Goal: Information Seeking & Learning: Learn about a topic

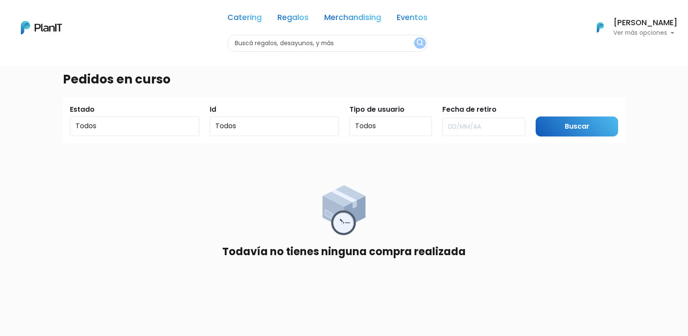
click at [635, 21] on h6 "[PERSON_NAME]" at bounding box center [645, 23] width 64 height 8
click at [305, 20] on link "Regalos" at bounding box center [292, 19] width 31 height 10
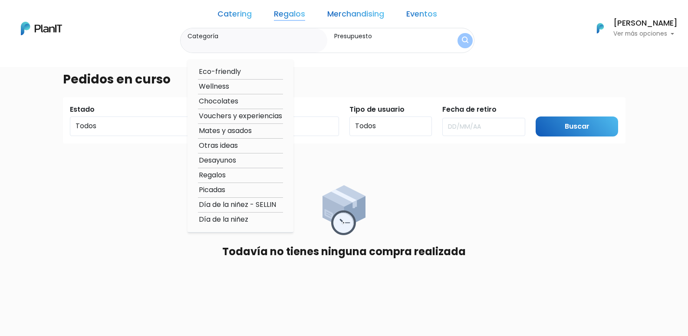
click at [244, 176] on option "Regalos" at bounding box center [240, 175] width 85 height 11
type input "Regalos"
type input "$0 - $1000"
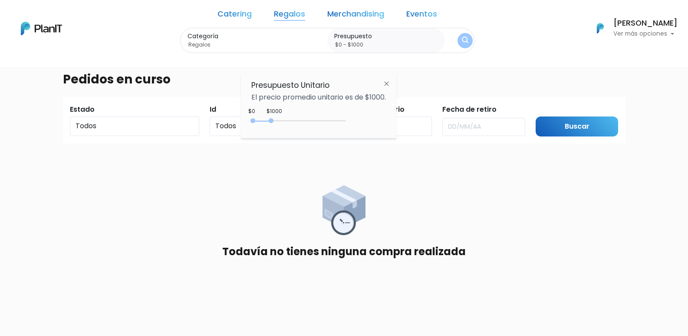
click at [457, 40] on button "submit" at bounding box center [464, 40] width 15 height 15
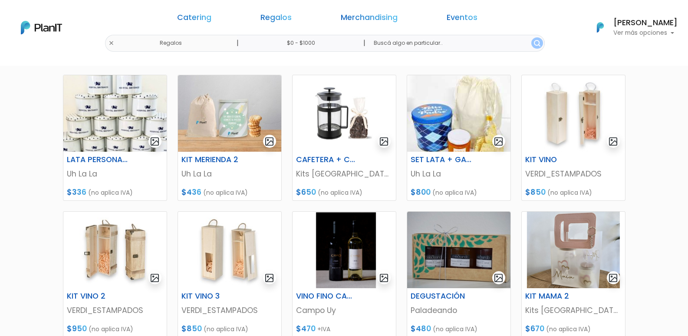
scroll to position [260, 0]
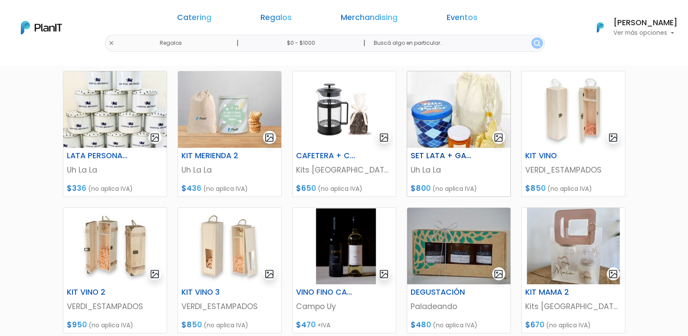
click at [433, 171] on p "Uh La La" at bounding box center [459, 169] width 96 height 11
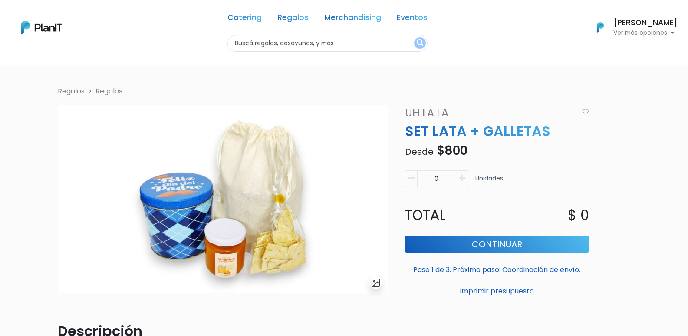
click at [419, 112] on link "Uh La La" at bounding box center [489, 113] width 178 height 16
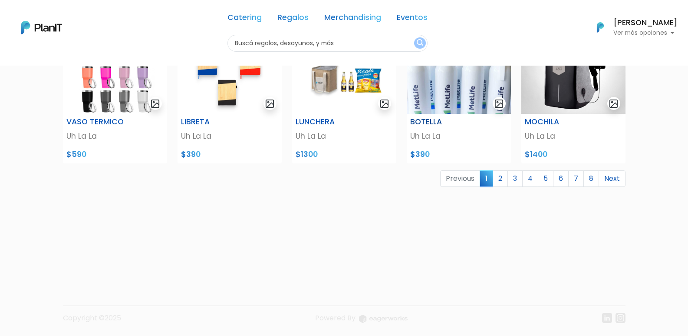
scroll to position [373, 0]
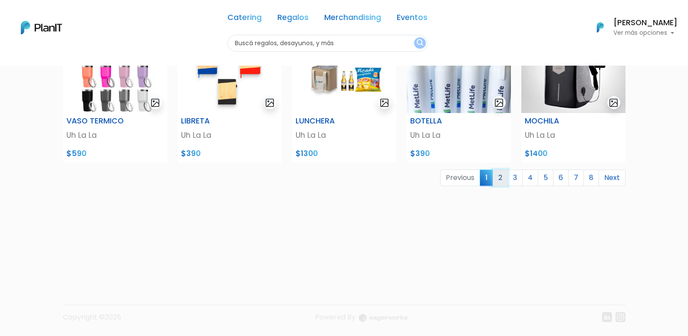
click at [499, 180] on link "2" at bounding box center [500, 177] width 15 height 16
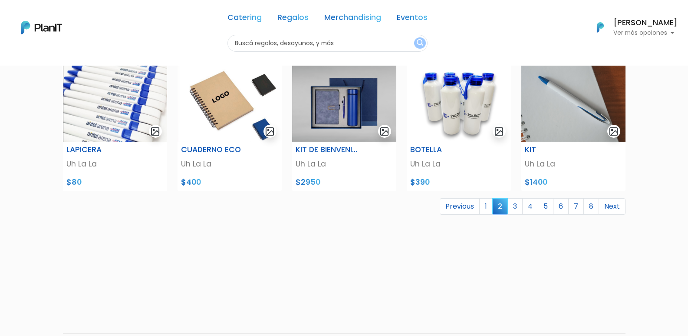
scroll to position [373, 0]
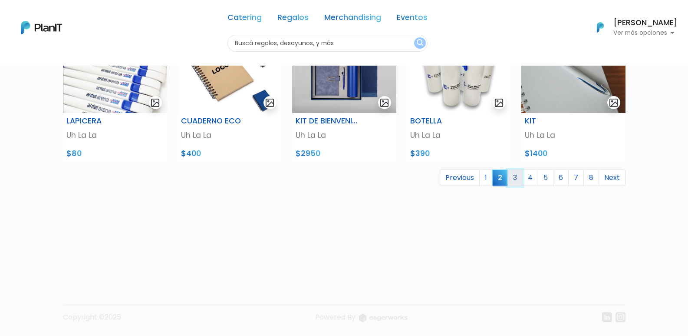
click at [515, 180] on link "3" at bounding box center [514, 177] width 15 height 16
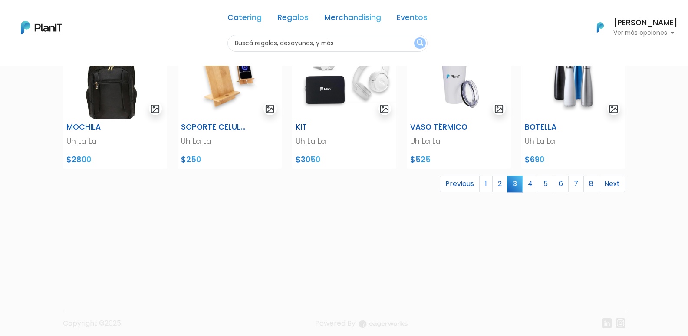
scroll to position [373, 0]
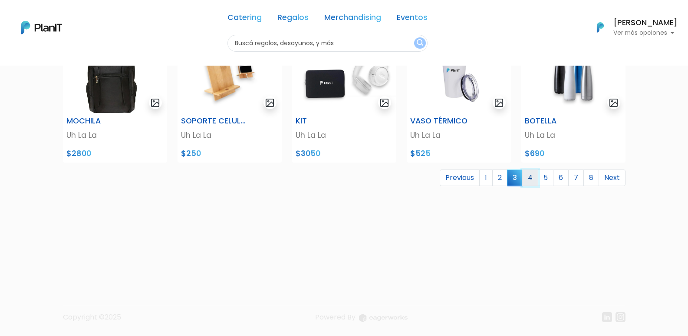
click at [528, 179] on link "4" at bounding box center [530, 177] width 16 height 16
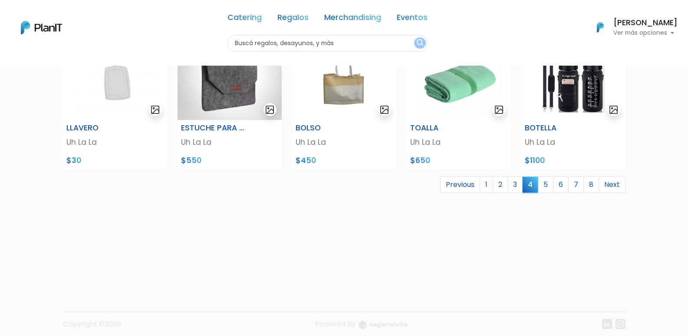
scroll to position [373, 0]
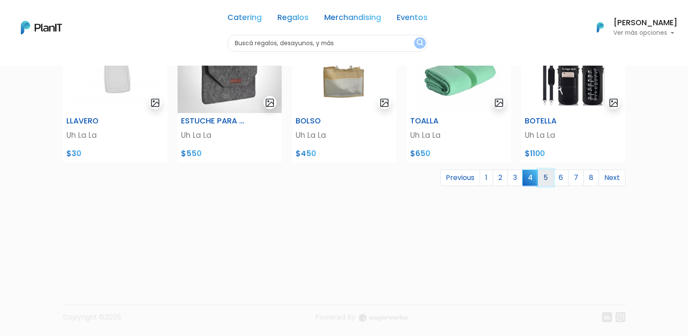
click at [549, 178] on link "5" at bounding box center [546, 177] width 16 height 16
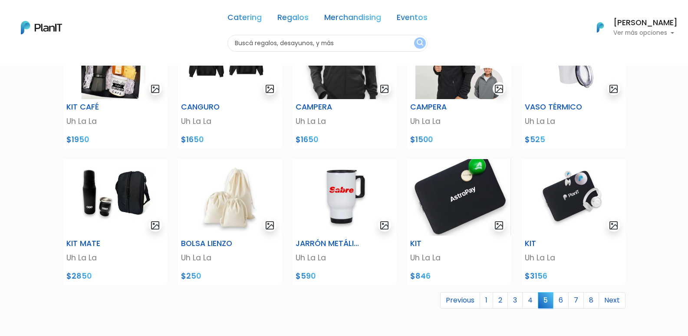
scroll to position [304, 0]
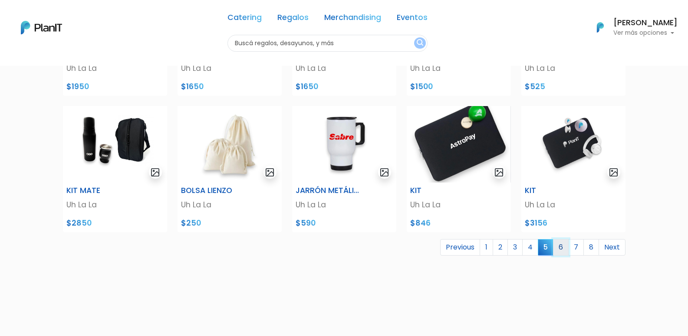
click at [560, 251] on link "6" at bounding box center [561, 247] width 16 height 16
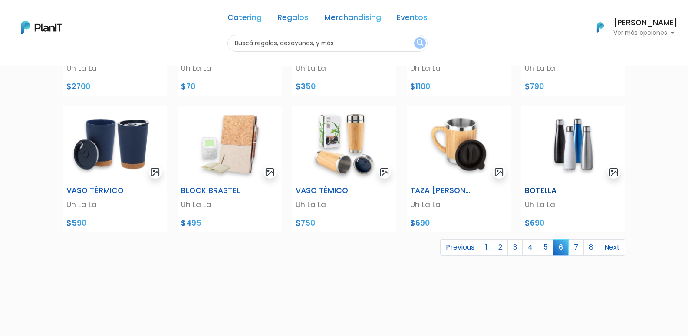
scroll to position [347, 0]
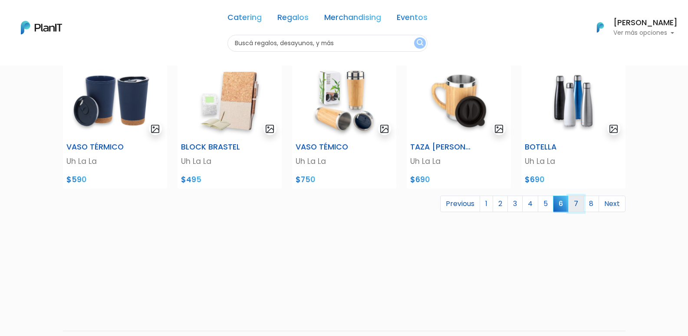
click at [578, 208] on link "7" at bounding box center [576, 203] width 16 height 16
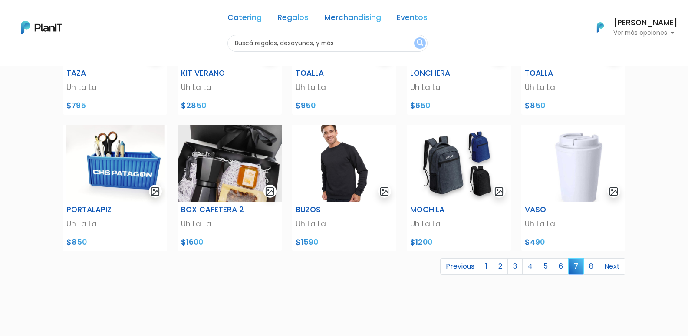
scroll to position [304, 0]
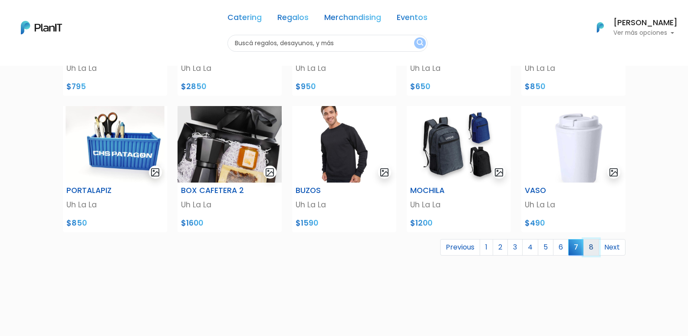
click at [593, 247] on link "8" at bounding box center [591, 247] width 16 height 16
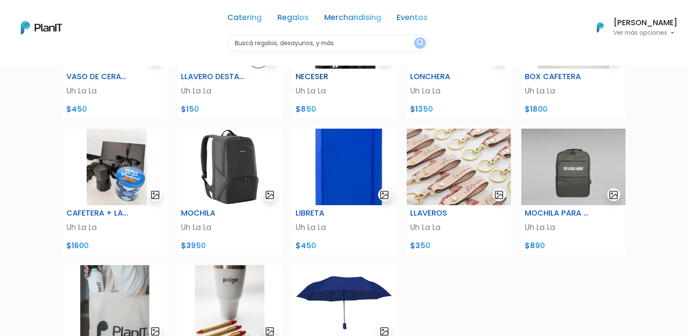
scroll to position [304, 0]
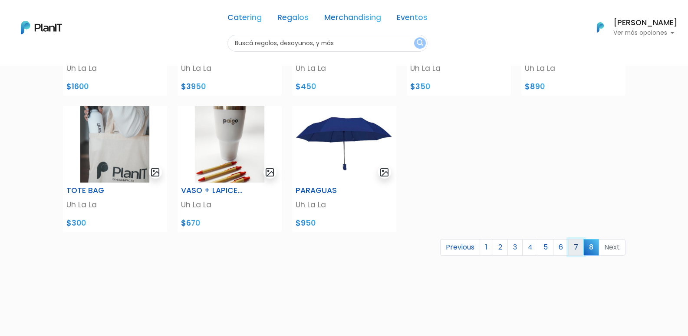
click at [575, 247] on link "7" at bounding box center [576, 247] width 16 height 16
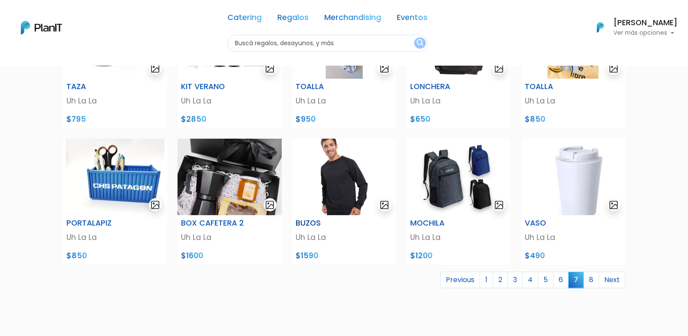
scroll to position [347, 0]
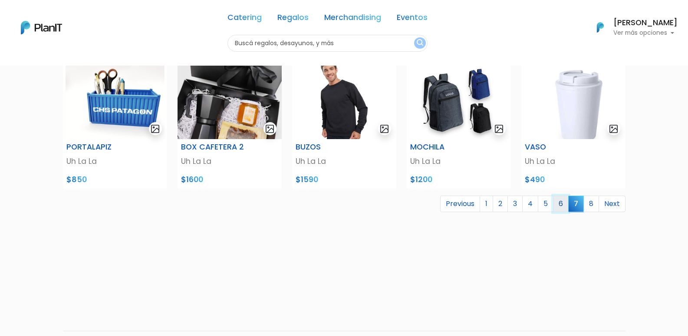
click at [558, 207] on link "6" at bounding box center [561, 203] width 16 height 16
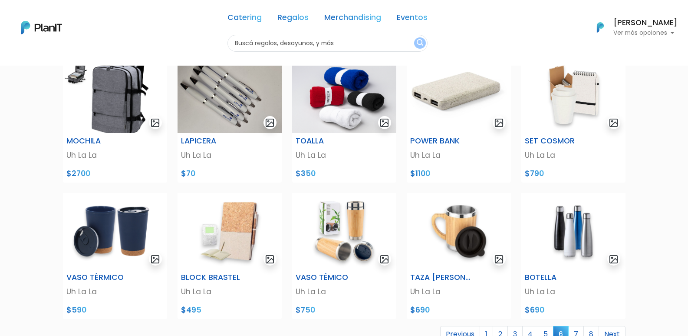
scroll to position [373, 0]
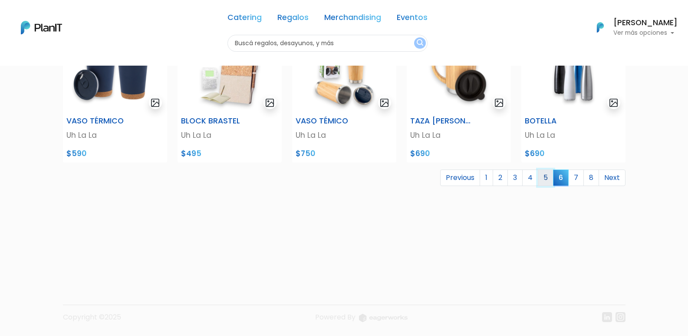
click at [545, 179] on link "5" at bounding box center [546, 177] width 16 height 16
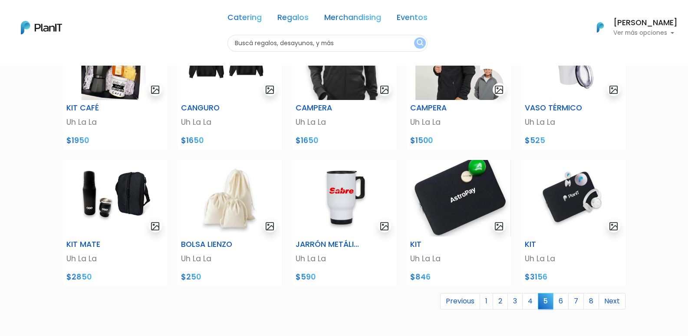
scroll to position [347, 0]
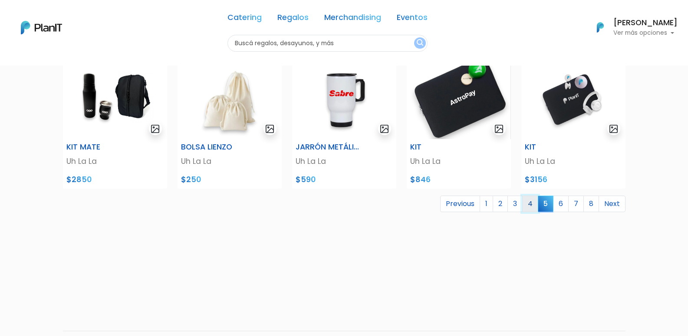
click at [535, 204] on link "4" at bounding box center [530, 203] width 16 height 16
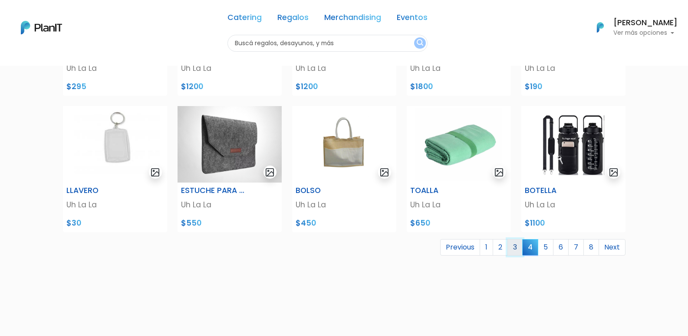
click at [516, 249] on link "3" at bounding box center [514, 247] width 15 height 16
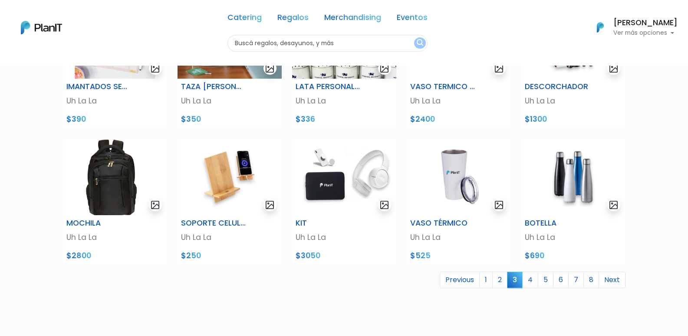
scroll to position [347, 0]
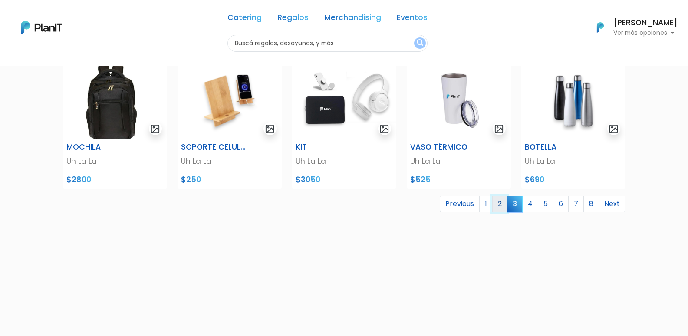
click at [502, 207] on link "2" at bounding box center [499, 203] width 15 height 16
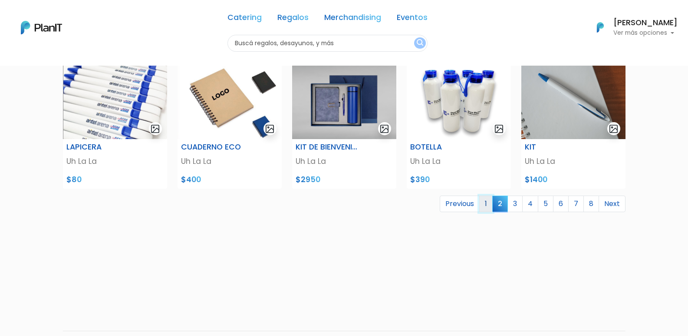
click at [487, 206] on link "1" at bounding box center [485, 203] width 13 height 16
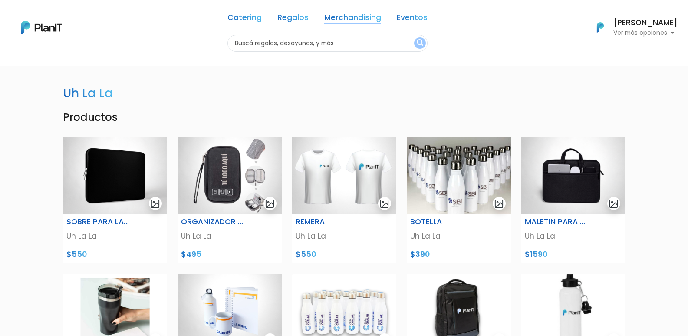
click at [357, 20] on link "Merchandising" at bounding box center [352, 19] width 57 height 10
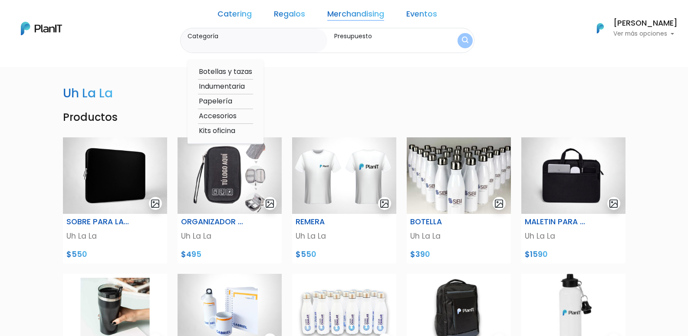
click at [416, 14] on link "Eventos" at bounding box center [421, 15] width 31 height 10
click at [347, 17] on link "Merchandising" at bounding box center [355, 15] width 57 height 10
click at [359, 15] on link "Merchandising" at bounding box center [355, 15] width 57 height 10
click at [237, 115] on option "Accesorios" at bounding box center [225, 116] width 55 height 11
type input "Accesorios"
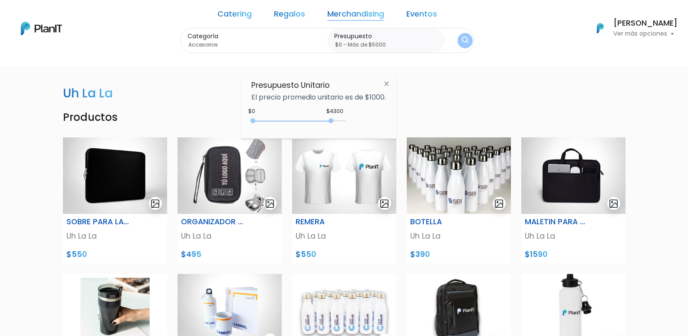
type input "$0 - Más de $5000"
drag, startPoint x: 271, startPoint y: 118, endPoint x: 359, endPoint y: 122, distance: 88.6
click at [359, 122] on div "+$5000 $0 0 : 5000 0 5000 0,5000" at bounding box center [318, 122] width 135 height 17
click at [457, 37] on button "submit" at bounding box center [464, 40] width 15 height 15
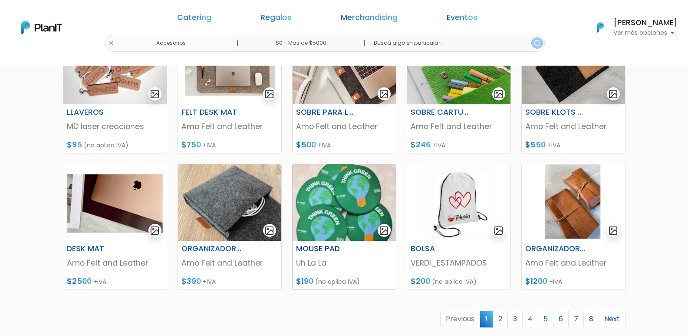
click at [319, 264] on p "Uh La La" at bounding box center [344, 262] width 96 height 11
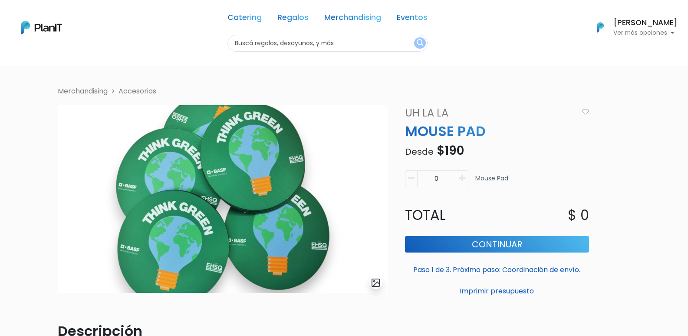
click at [433, 112] on link "Uh La La" at bounding box center [489, 113] width 178 height 16
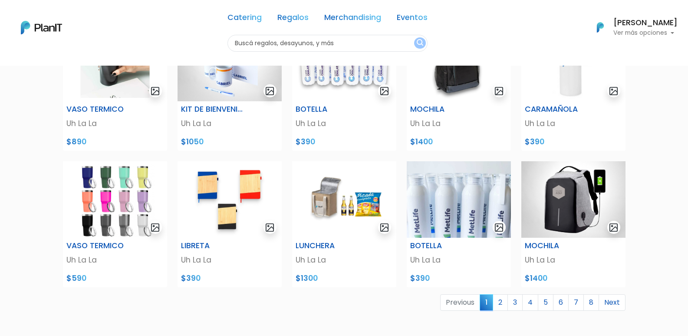
scroll to position [260, 0]
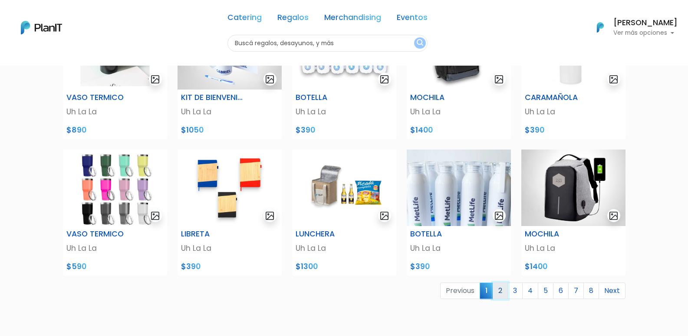
click at [501, 289] on link "2" at bounding box center [500, 290] width 15 height 16
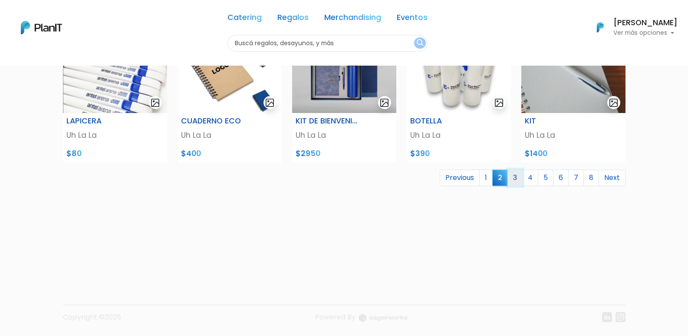
click at [514, 181] on link "3" at bounding box center [514, 177] width 15 height 16
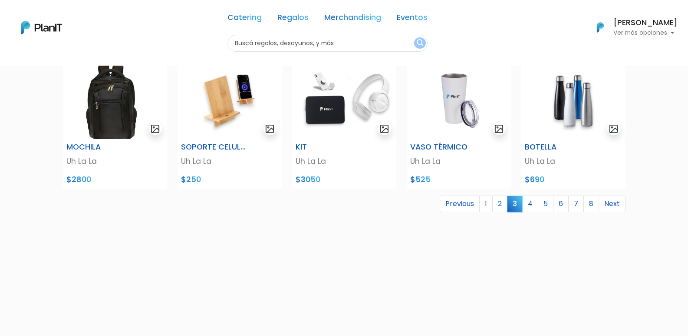
scroll to position [373, 0]
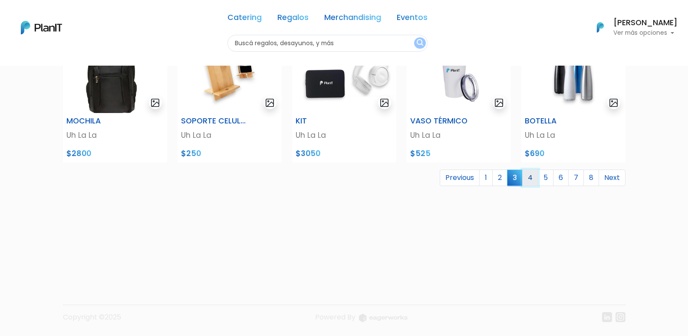
click at [533, 178] on link "4" at bounding box center [530, 177] width 16 height 16
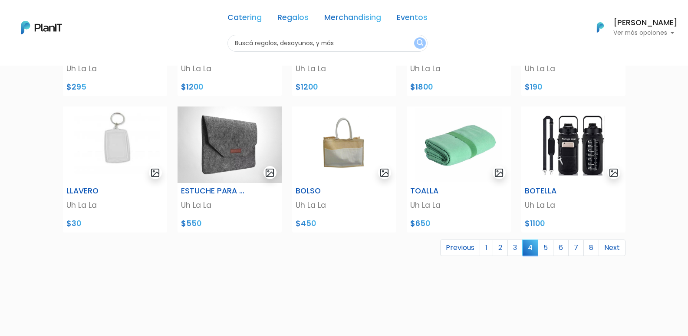
scroll to position [304, 0]
click at [546, 245] on link "5" at bounding box center [546, 247] width 16 height 16
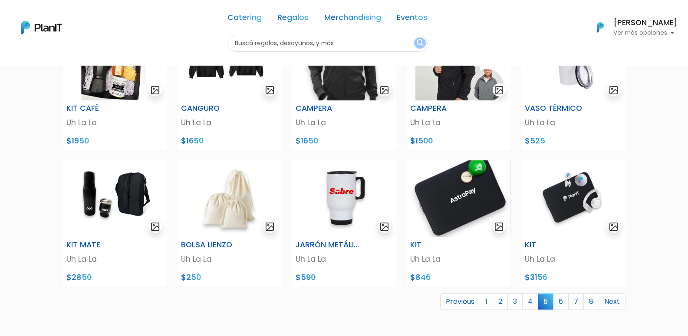
scroll to position [347, 0]
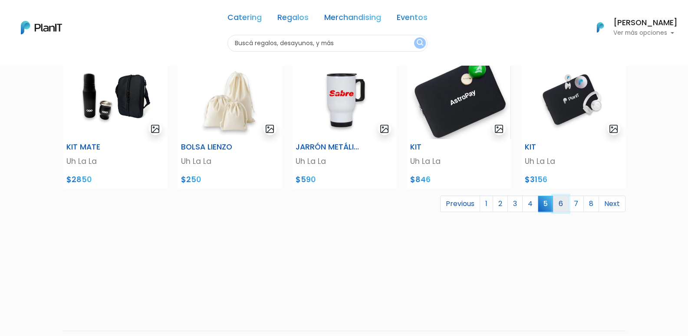
click at [558, 202] on link "6" at bounding box center [561, 203] width 16 height 16
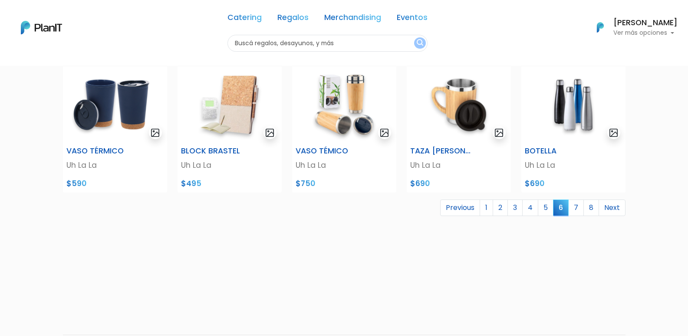
scroll to position [347, 0]
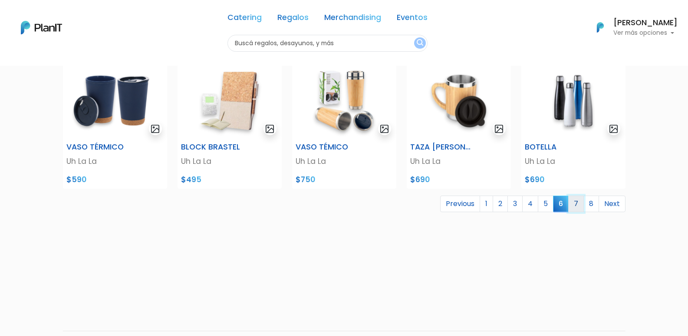
click at [579, 204] on link "7" at bounding box center [576, 203] width 16 height 16
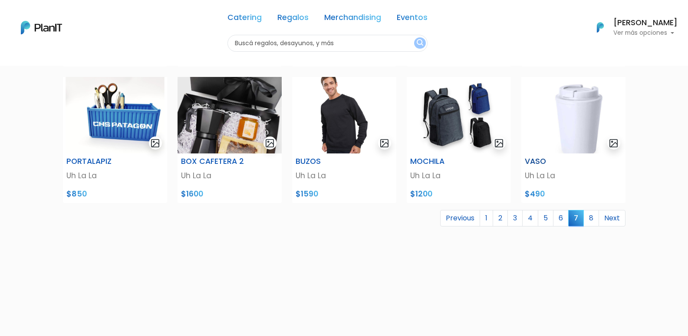
scroll to position [347, 0]
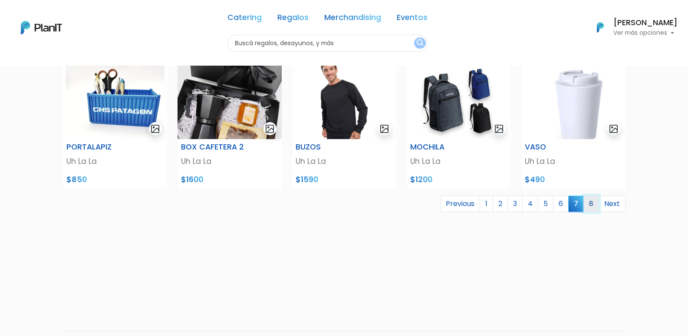
click at [588, 206] on link "8" at bounding box center [591, 203] width 16 height 16
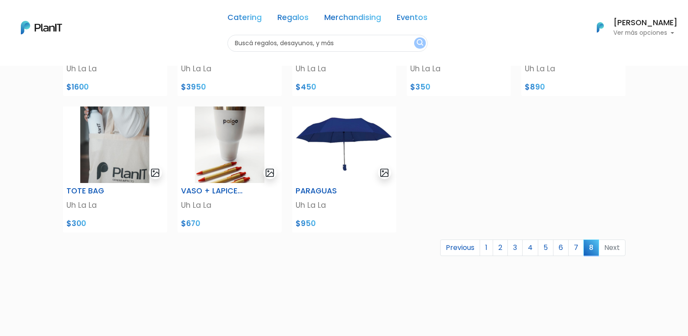
scroll to position [304, 0]
click at [608, 248] on li "Next" at bounding box center [612, 247] width 26 height 17
click at [608, 247] on li "Next" at bounding box center [612, 247] width 26 height 17
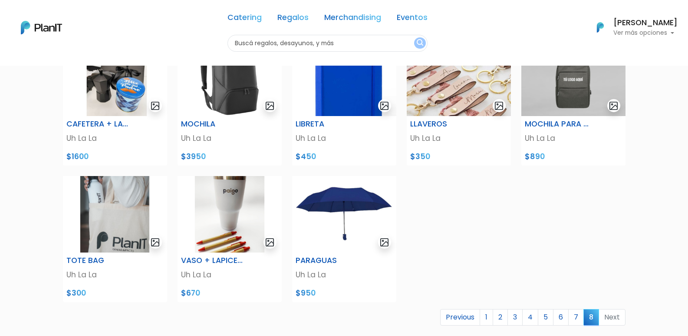
scroll to position [243, 0]
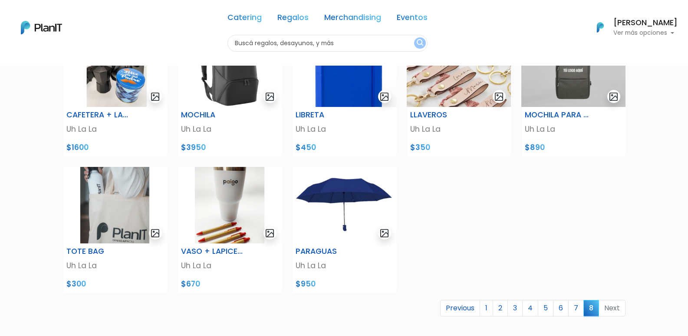
click at [339, 38] on input "text" at bounding box center [327, 43] width 200 height 17
type input "sombrilla"
click at [419, 42] on img "submit" at bounding box center [420, 43] width 7 height 8
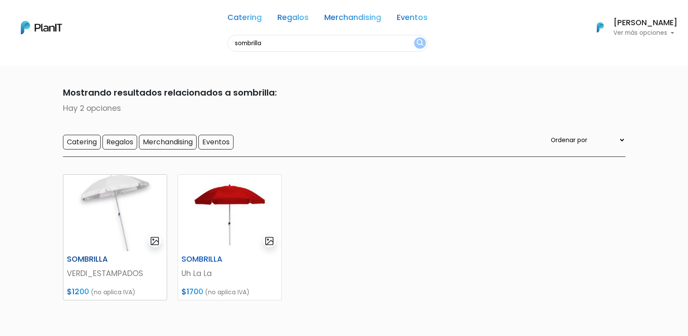
click at [118, 200] on img at bounding box center [114, 212] width 103 height 76
click at [233, 234] on img at bounding box center [229, 212] width 103 height 76
